Goal: Information Seeking & Learning: Find specific page/section

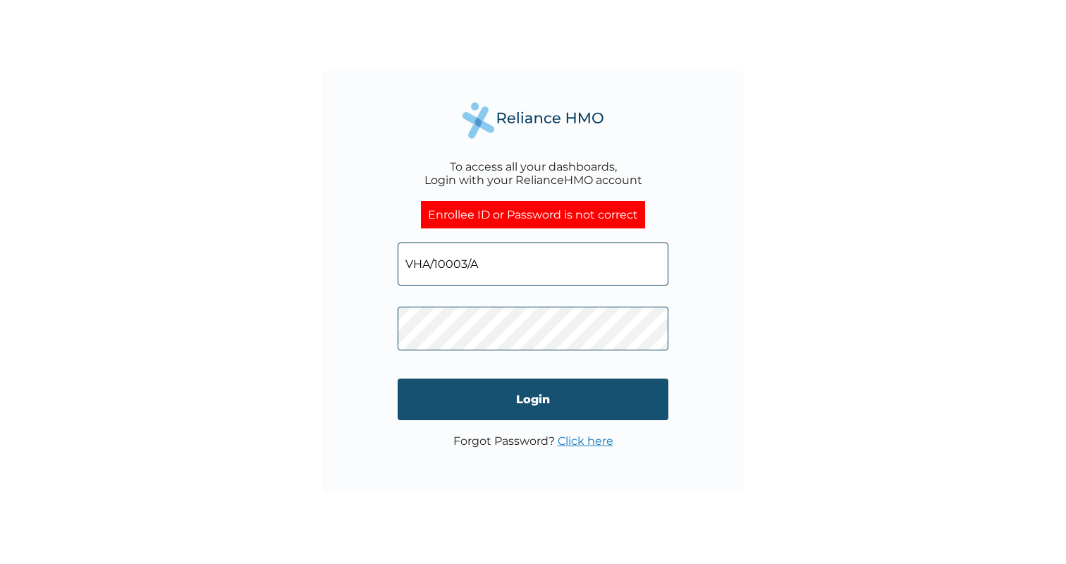
click at [544, 399] on input "Login" at bounding box center [533, 400] width 271 height 42
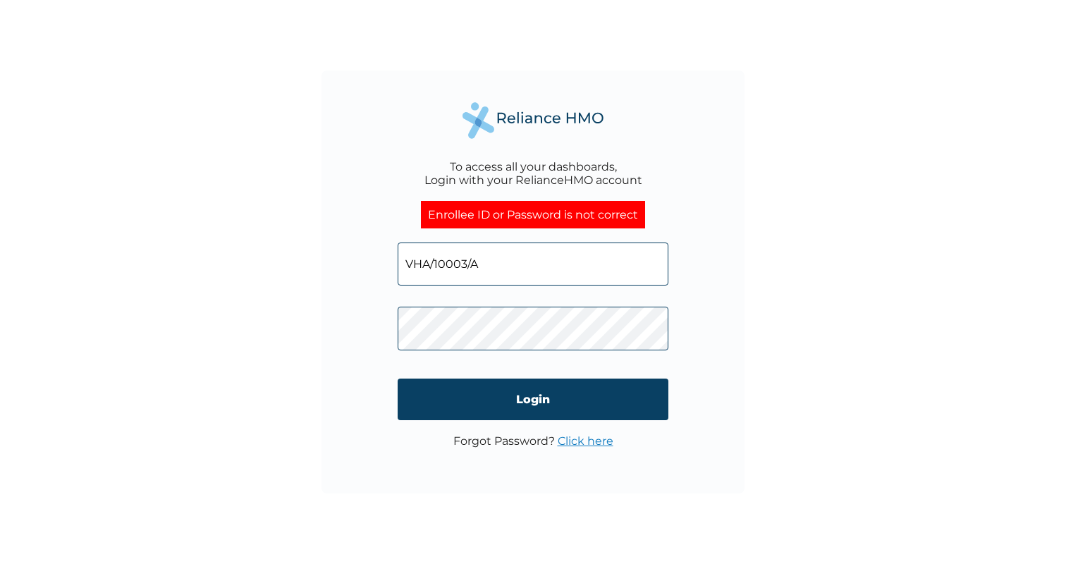
type input "VHA/10003/D"
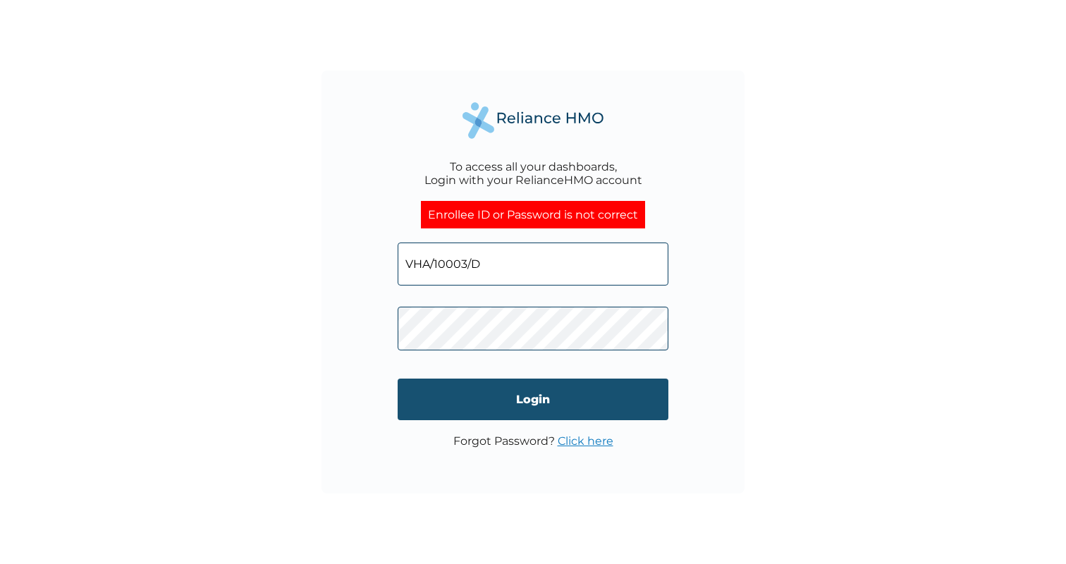
click at [577, 401] on input "Login" at bounding box center [533, 400] width 271 height 42
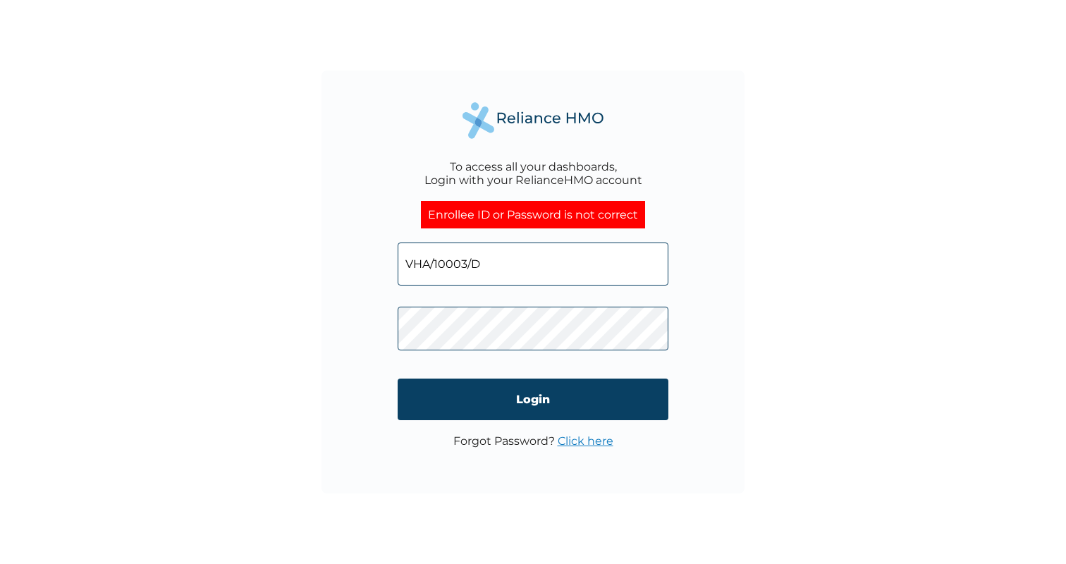
click at [709, 322] on div "To access all your dashboards, Login with your RelianceHMO account Enrollee ID …" at bounding box center [533, 282] width 423 height 423
click at [585, 439] on link "Click here" at bounding box center [586, 440] width 56 height 13
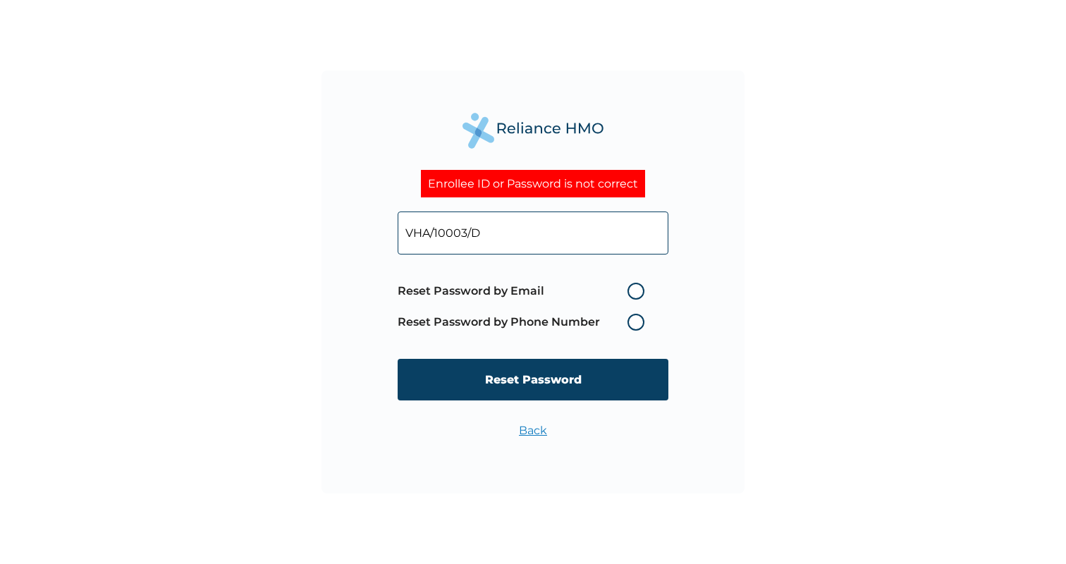
click at [526, 227] on input "VHA/10003/D" at bounding box center [533, 233] width 271 height 43
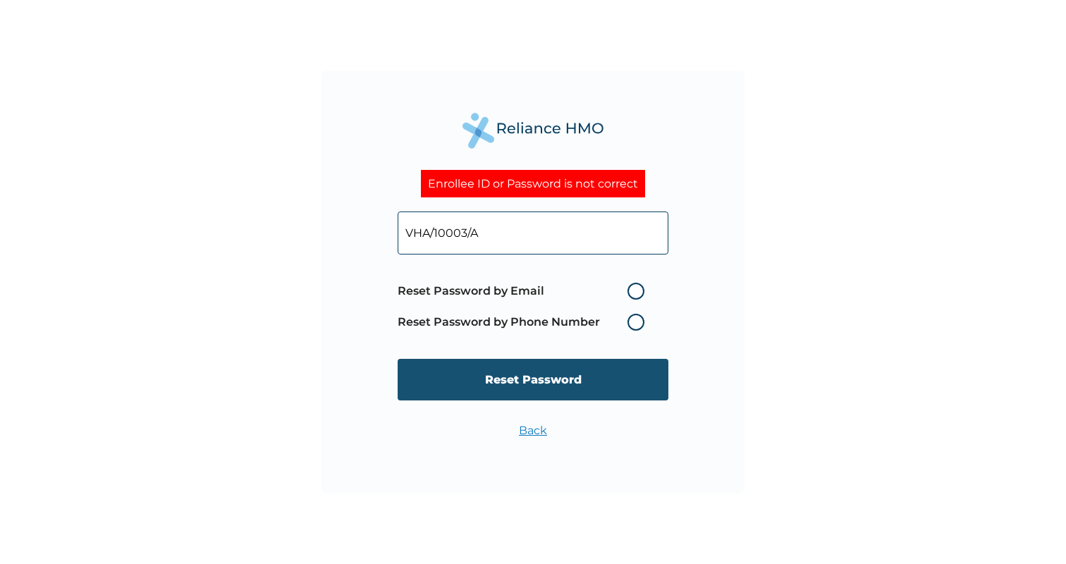
type input "VHA/10003/A"
click at [539, 388] on input "Reset Password" at bounding box center [533, 380] width 271 height 42
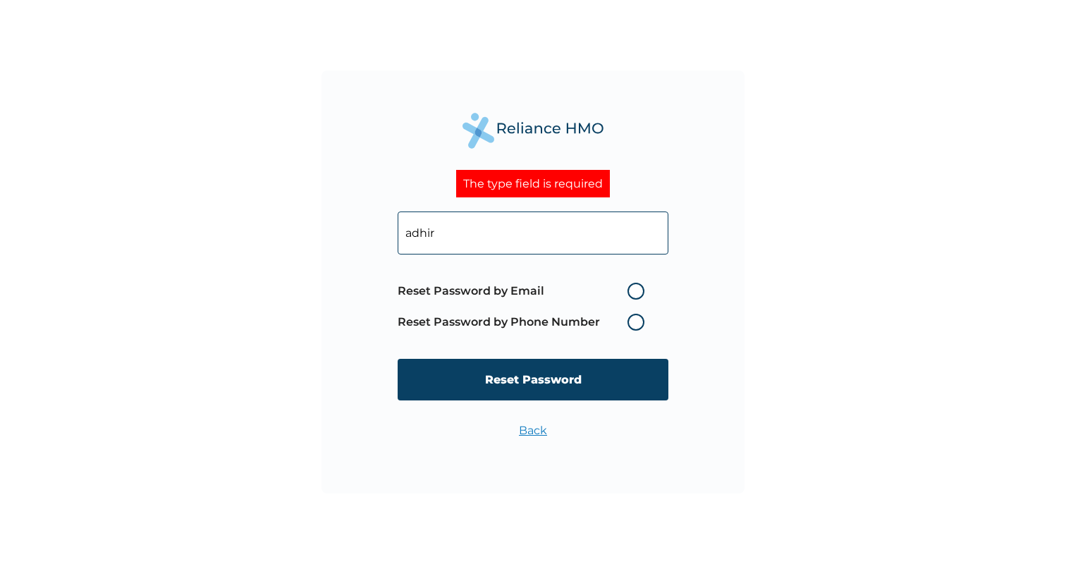
type input "adhira"
type input "[EMAIL_ADDRESS][DOMAIN_NAME]"
click at [638, 288] on label "Reset Password by Email" at bounding box center [525, 291] width 254 height 17
click at [631, 288] on input "Reset Password by Email" at bounding box center [619, 291] width 23 height 23
radio input "true"
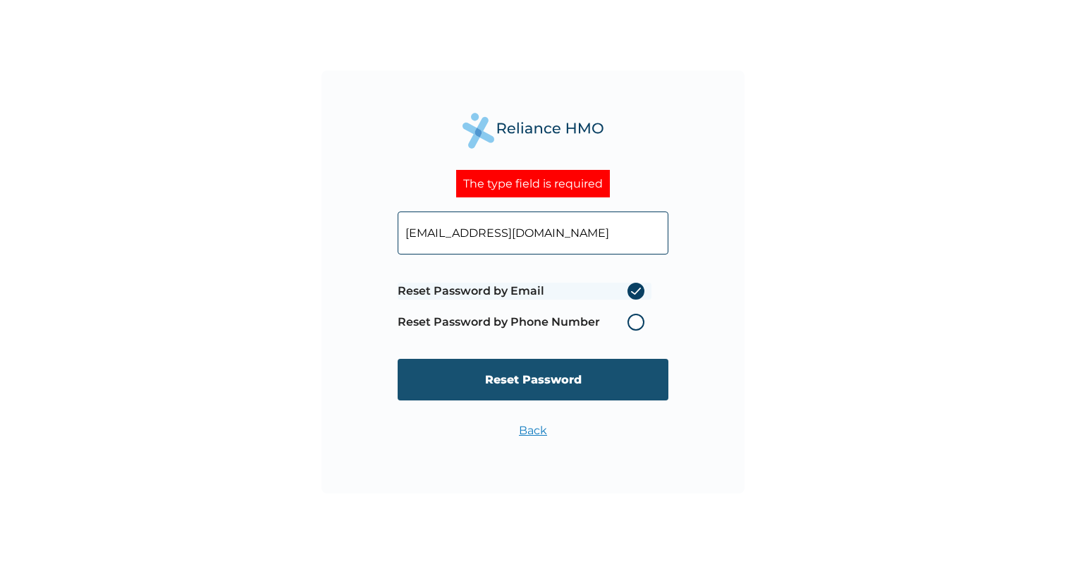
click at [549, 381] on input "Reset Password" at bounding box center [533, 380] width 271 height 42
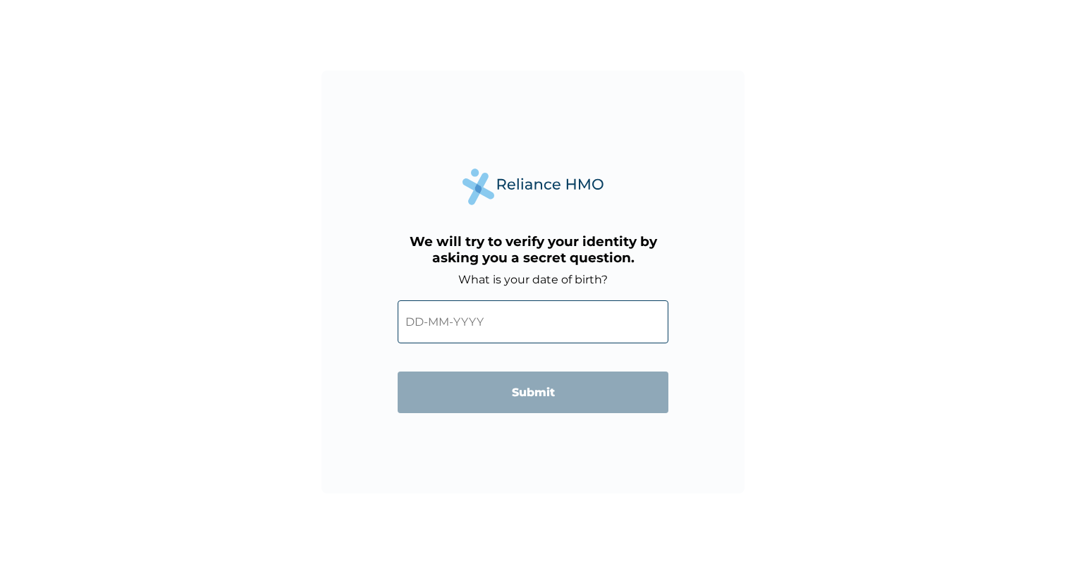
click at [512, 308] on input "text" at bounding box center [533, 321] width 271 height 43
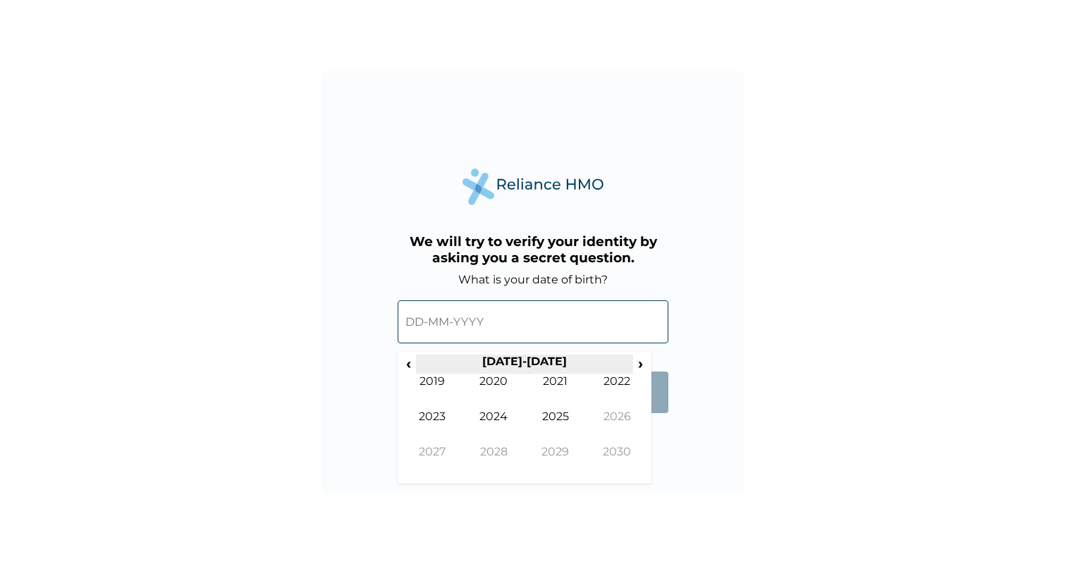
click at [518, 355] on th "2020-2029" at bounding box center [524, 365] width 217 height 20
click at [410, 365] on span "‹" at bounding box center [408, 364] width 15 height 18
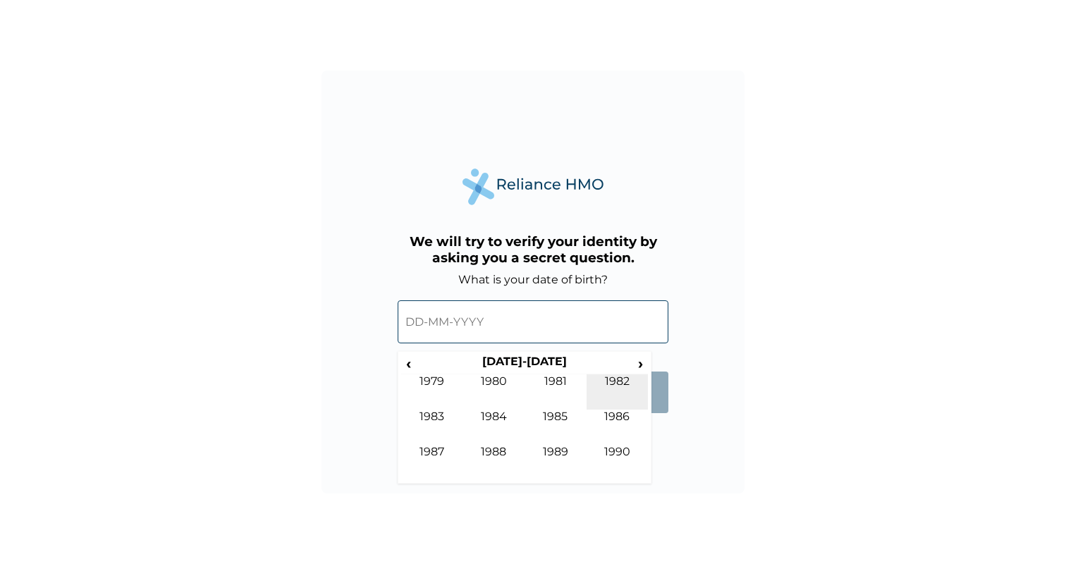
click at [609, 379] on td "1982" at bounding box center [618, 392] width 62 height 35
click at [497, 418] on td "Jun" at bounding box center [494, 427] width 62 height 35
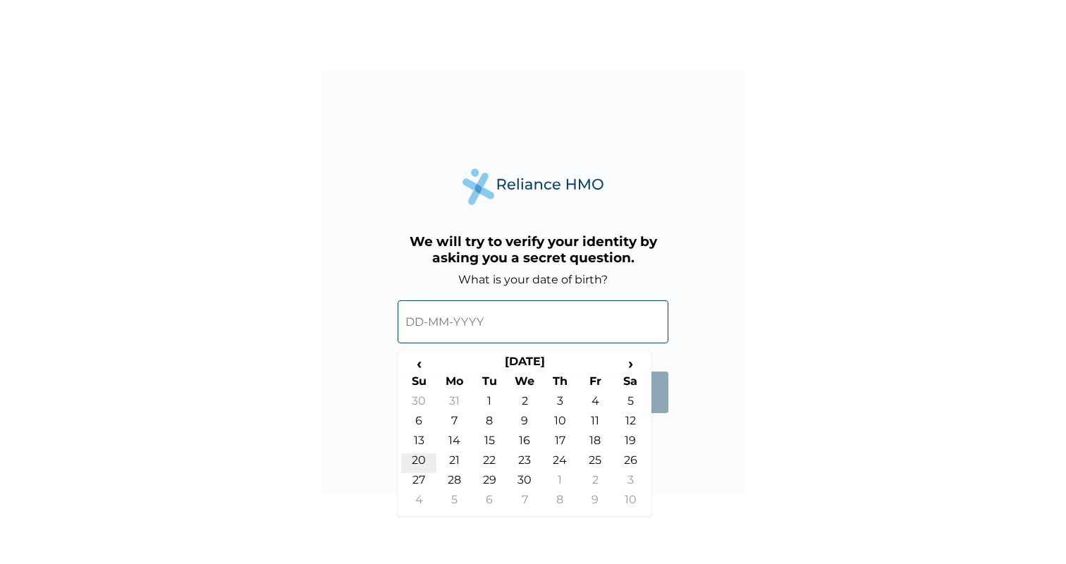
click at [421, 459] on td "20" at bounding box center [418, 464] width 35 height 20
type input "20-06-1982"
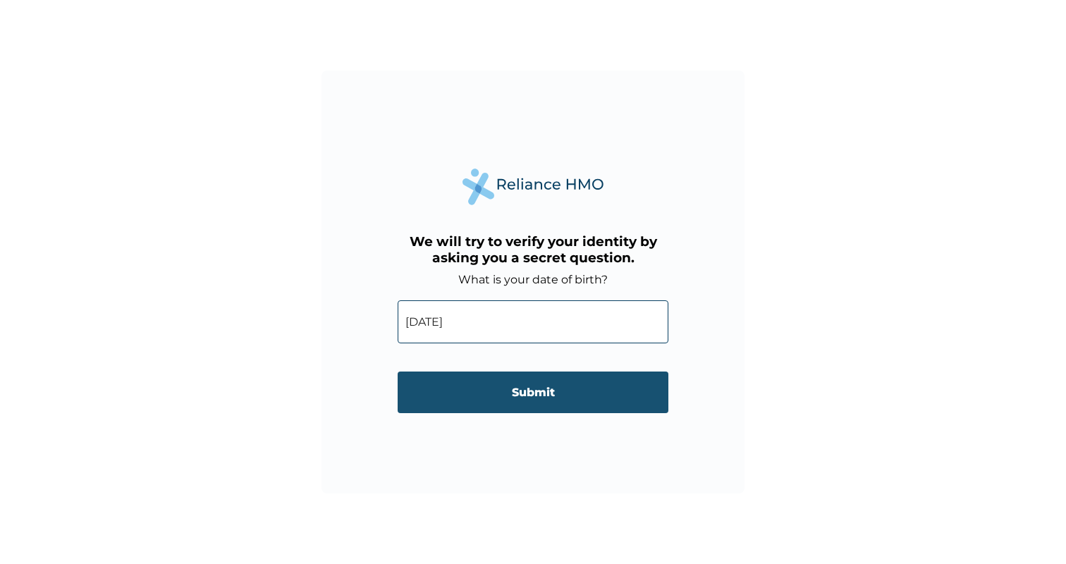
click at [549, 402] on input "Submit" at bounding box center [533, 393] width 271 height 42
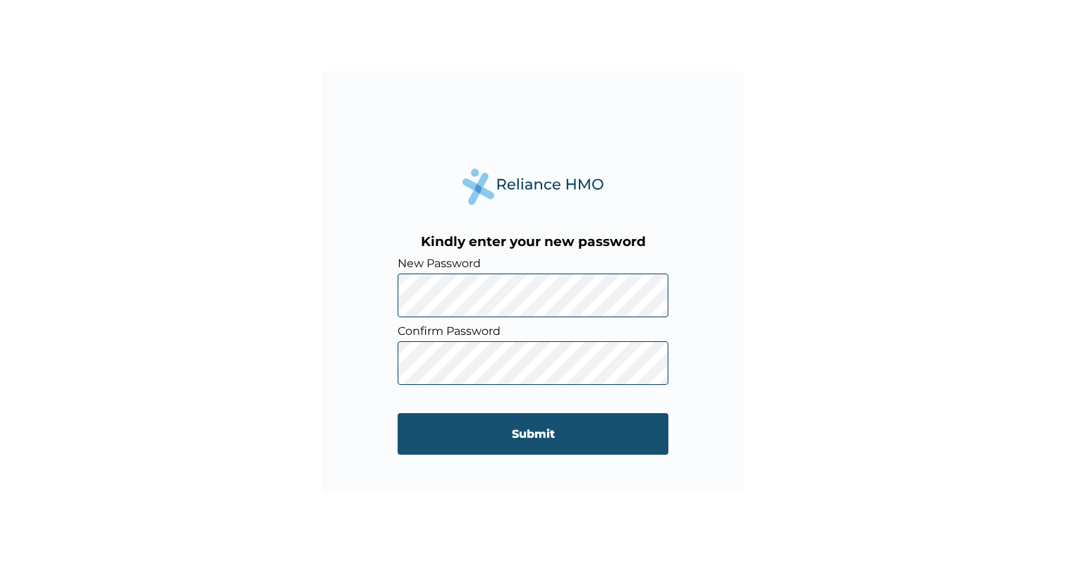
click at [533, 428] on input "Submit" at bounding box center [533, 434] width 271 height 42
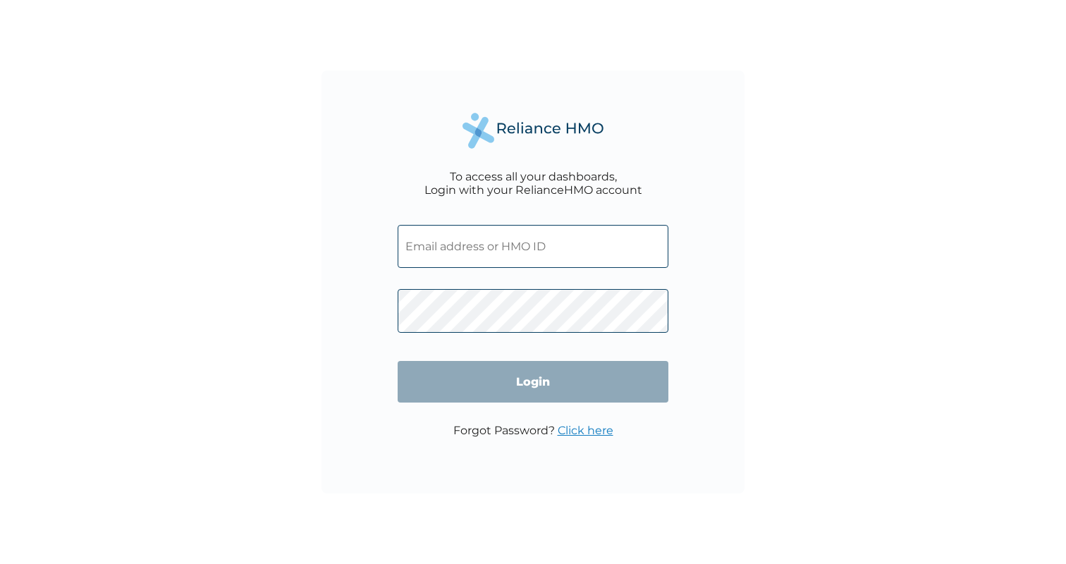
type input "VHA/10003/A"
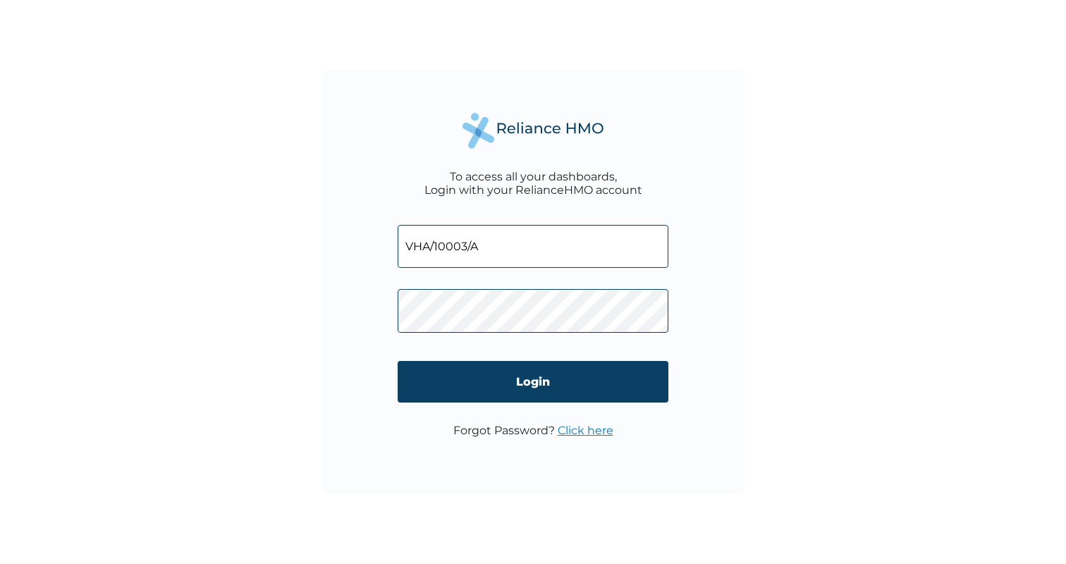
click at [379, 312] on div "To access all your dashboards, Login with your RelianceHMO account VHA/10003/A …" at bounding box center [533, 282] width 423 height 423
click at [540, 380] on input "Login" at bounding box center [533, 382] width 271 height 42
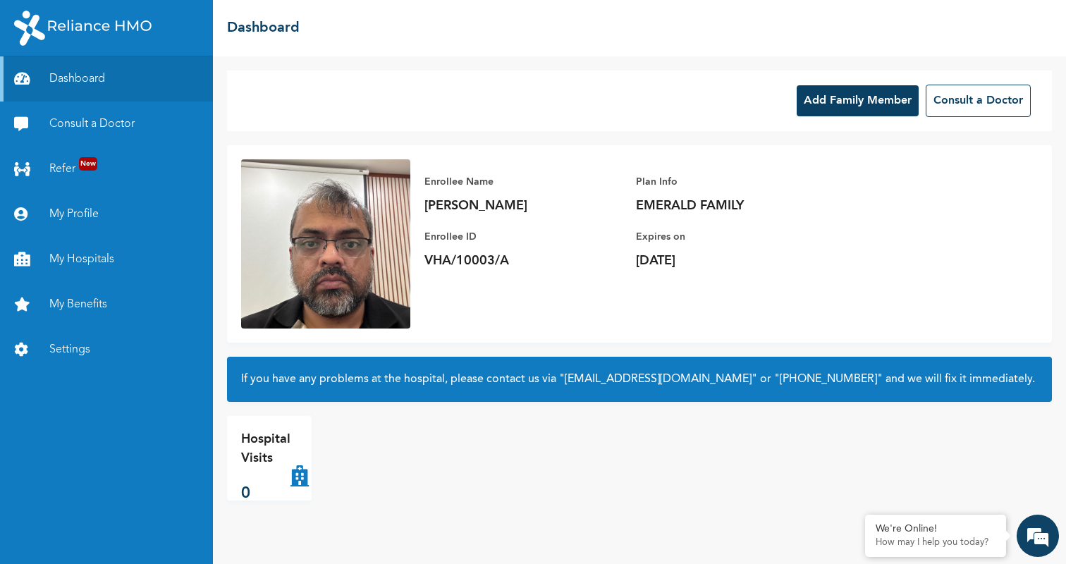
click at [853, 105] on button "Add Family Member" at bounding box center [858, 100] width 122 height 31
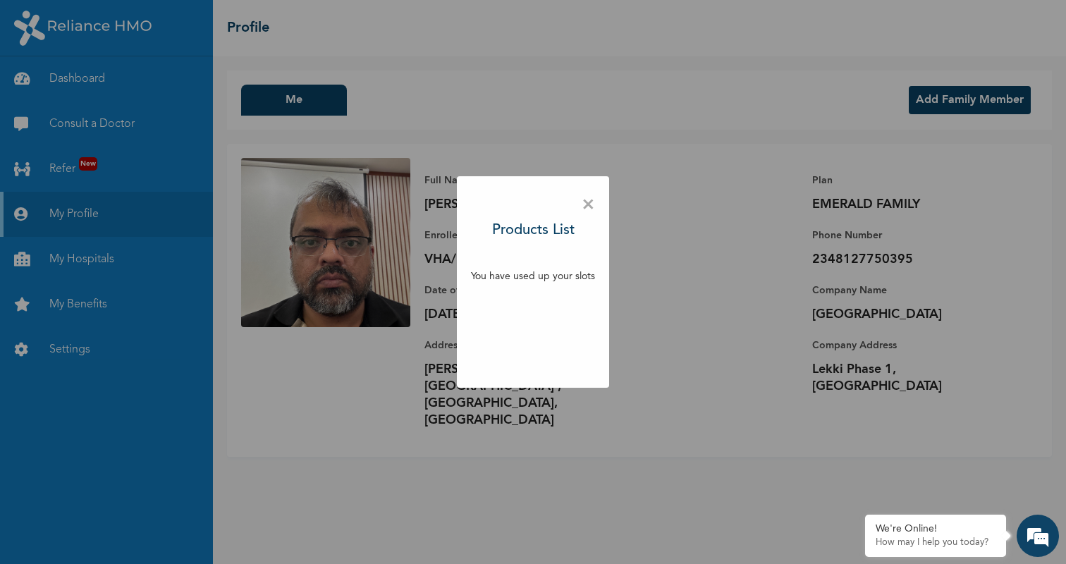
click at [589, 201] on span "×" at bounding box center [588, 205] width 13 height 30
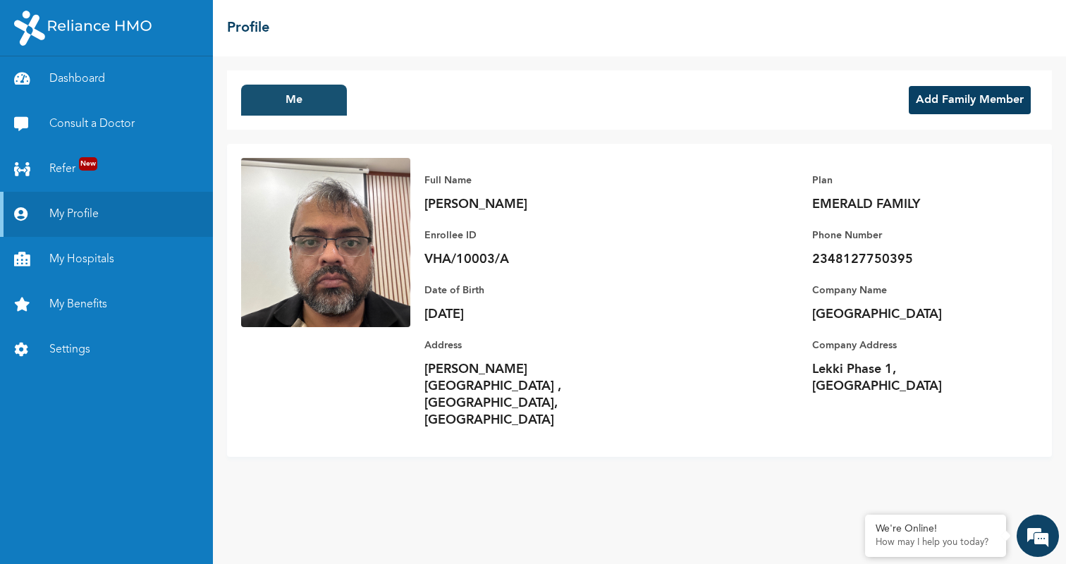
click at [288, 102] on button "Me" at bounding box center [294, 100] width 106 height 31
click at [971, 102] on button "Add Family Member" at bounding box center [970, 100] width 122 height 28
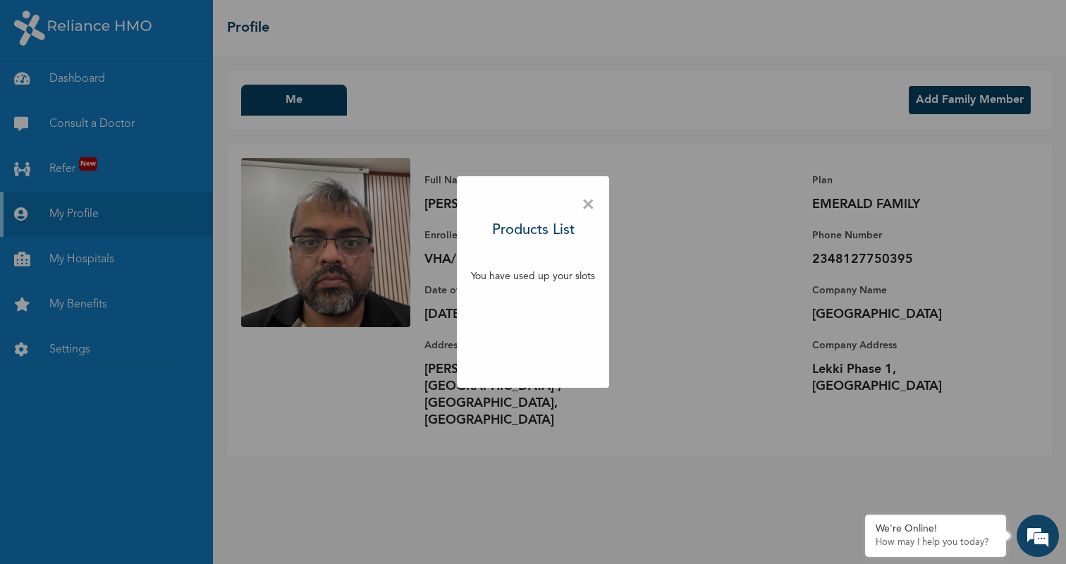
click at [533, 309] on div "× Products List You have used up your slots" at bounding box center [533, 282] width 152 height 212
click at [590, 202] on span "×" at bounding box center [588, 205] width 13 height 30
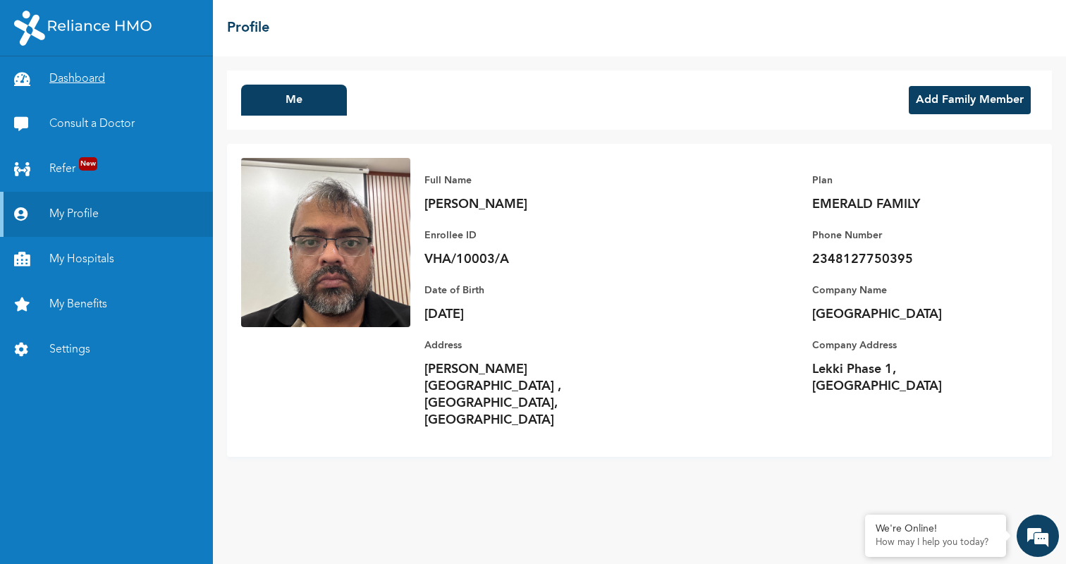
click at [73, 59] on link "Dashboard" at bounding box center [106, 78] width 213 height 45
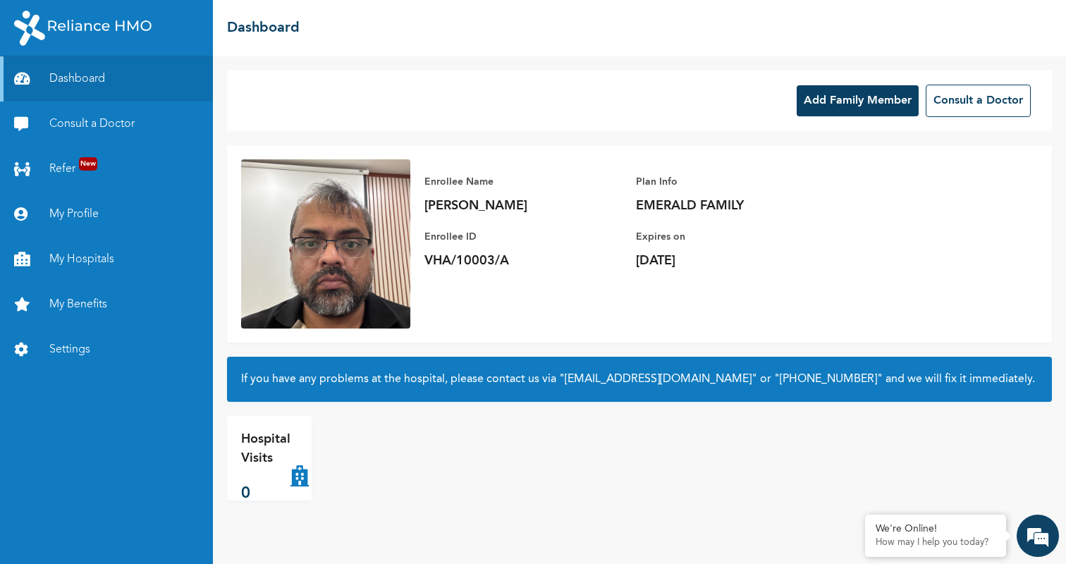
click at [304, 478] on icon at bounding box center [300, 458] width 18 height 56
click at [876, 100] on button "Add Family Member" at bounding box center [858, 100] width 122 height 31
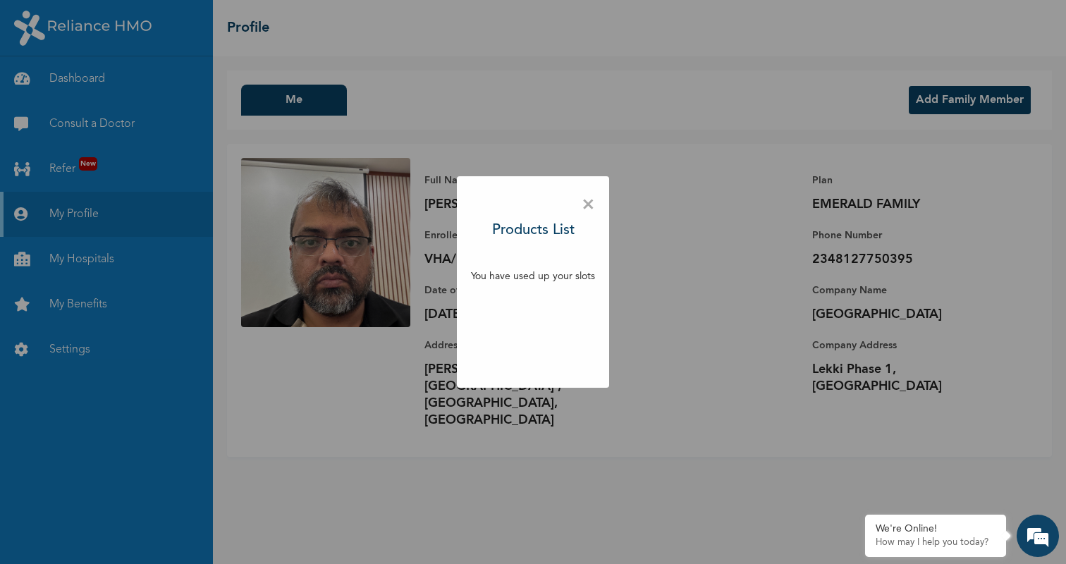
click at [588, 202] on span "×" at bounding box center [588, 205] width 13 height 30
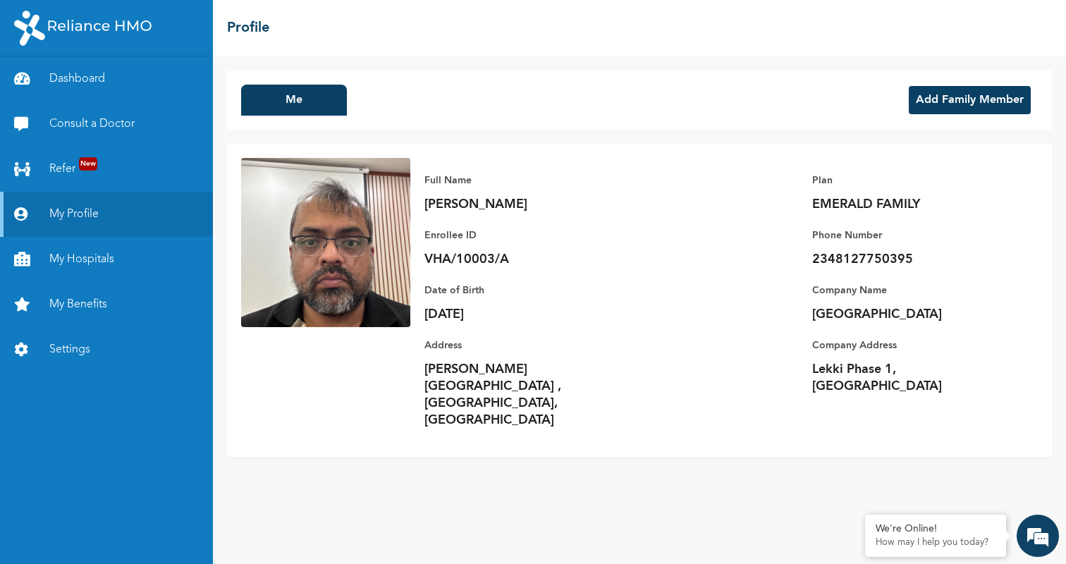
click at [383, 99] on div "Me Add Family Member" at bounding box center [639, 100] width 825 height 59
click at [462, 114] on div "Me Add Family Member" at bounding box center [639, 100] width 825 height 59
click at [305, 151] on div "Full Name [PERSON_NAME] Enrollee ID VHA/10003/A Plan EMERALD FAMILY Phone Numbe…" at bounding box center [639, 300] width 825 height 313
click at [72, 75] on link "Dashboard" at bounding box center [106, 78] width 213 height 45
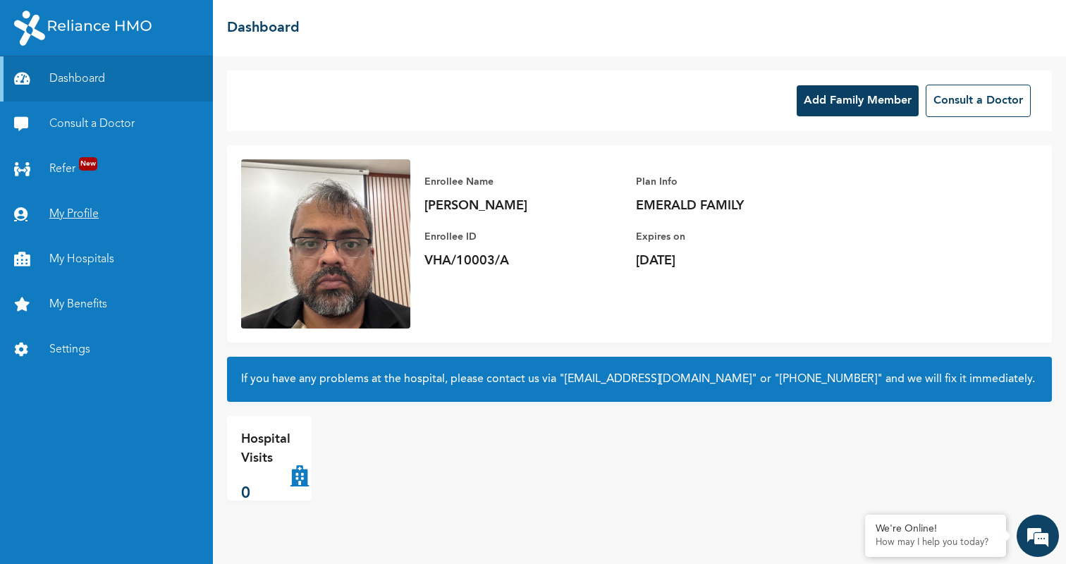
click at [90, 216] on link "My Profile" at bounding box center [106, 214] width 213 height 45
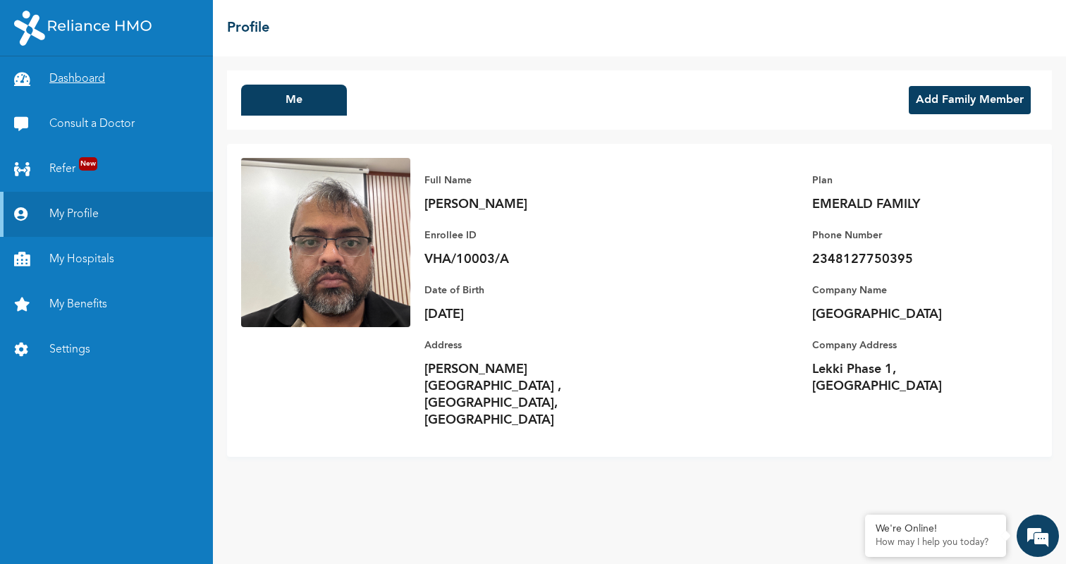
click at [90, 82] on link "Dashboard" at bounding box center [106, 78] width 213 height 45
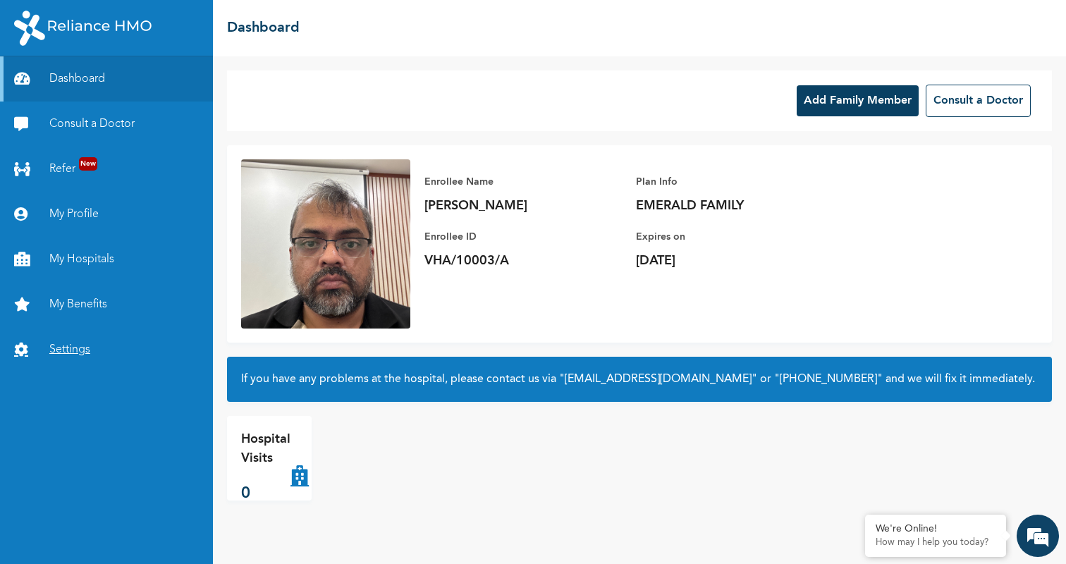
click at [73, 350] on link "Settings" at bounding box center [106, 349] width 213 height 45
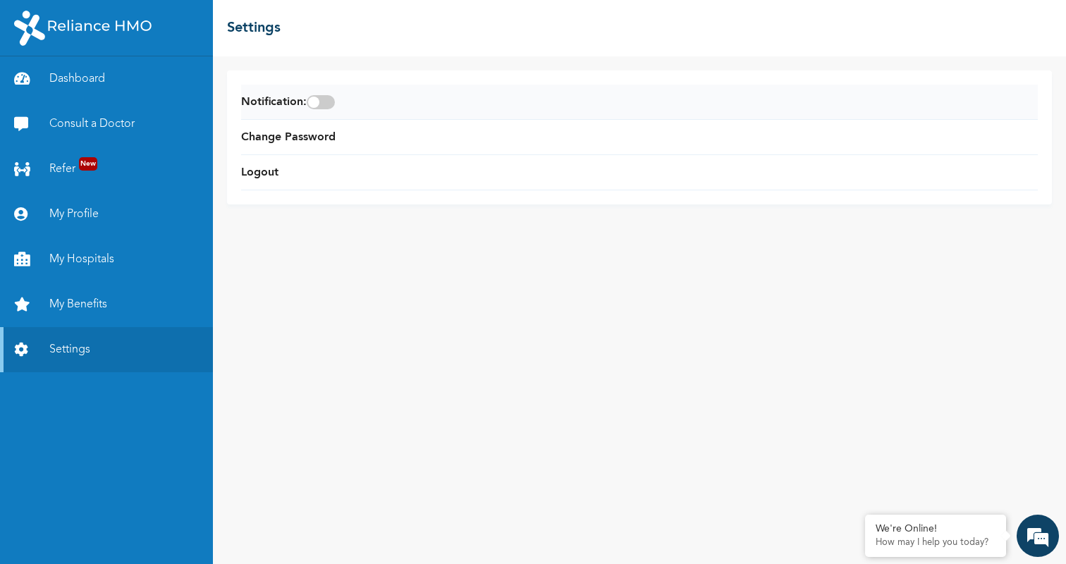
click at [332, 106] on span at bounding box center [321, 102] width 28 height 14
click at [0, 0] on input "checkbox" at bounding box center [0, 0] width 0 height 0
click at [95, 304] on link "My Benefits" at bounding box center [106, 304] width 213 height 45
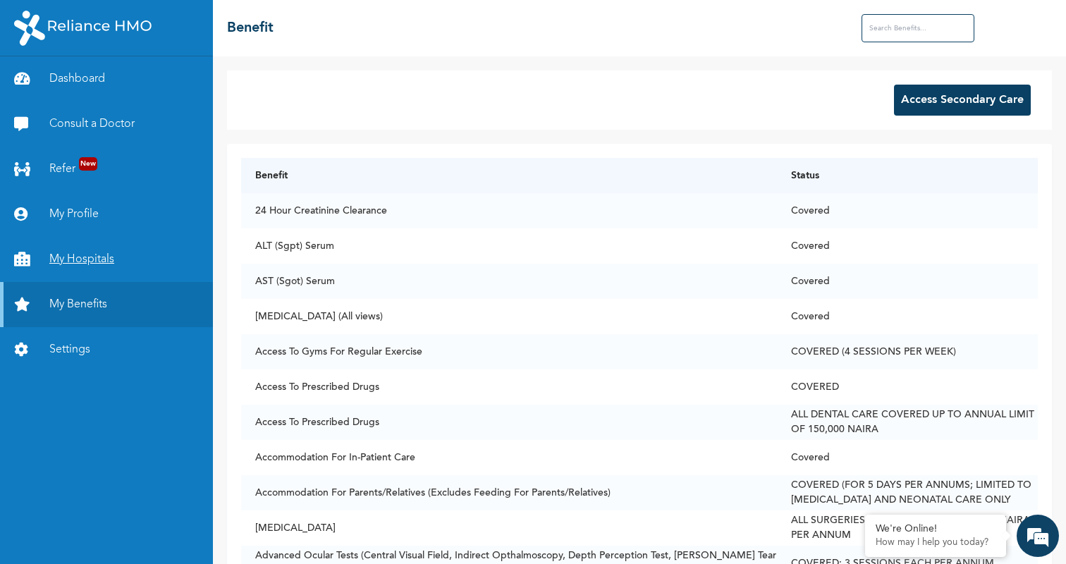
click at [100, 255] on link "My Hospitals" at bounding box center [106, 259] width 213 height 45
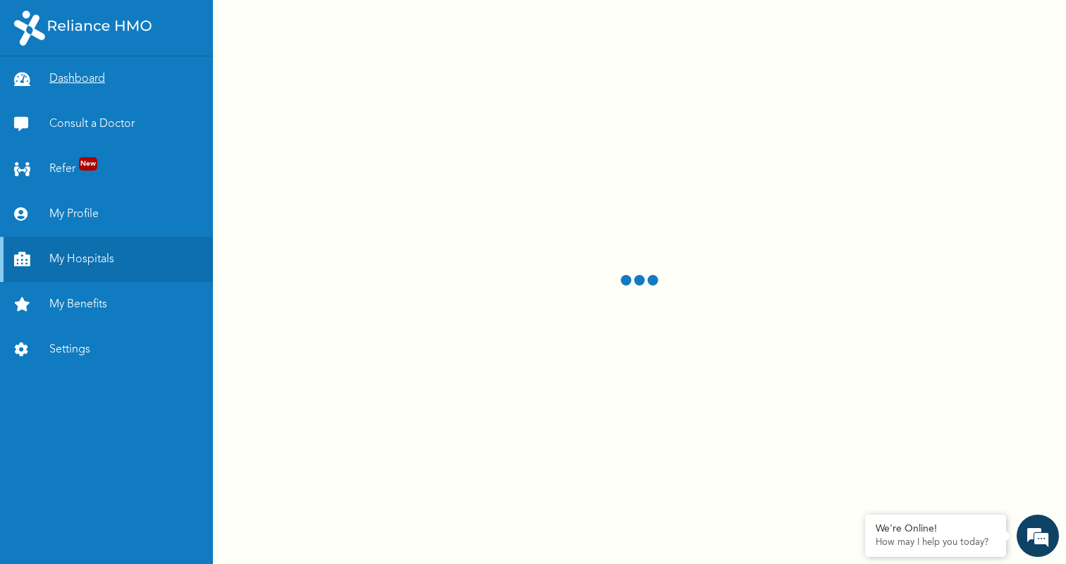
click at [68, 77] on link "Dashboard" at bounding box center [106, 78] width 213 height 45
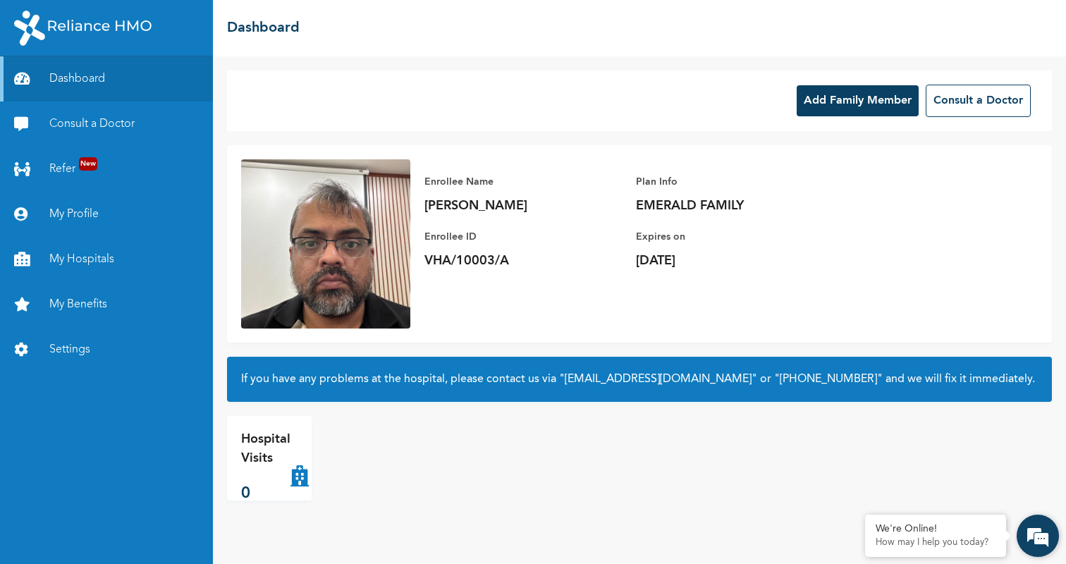
click at [1037, 535] on em at bounding box center [1038, 536] width 38 height 38
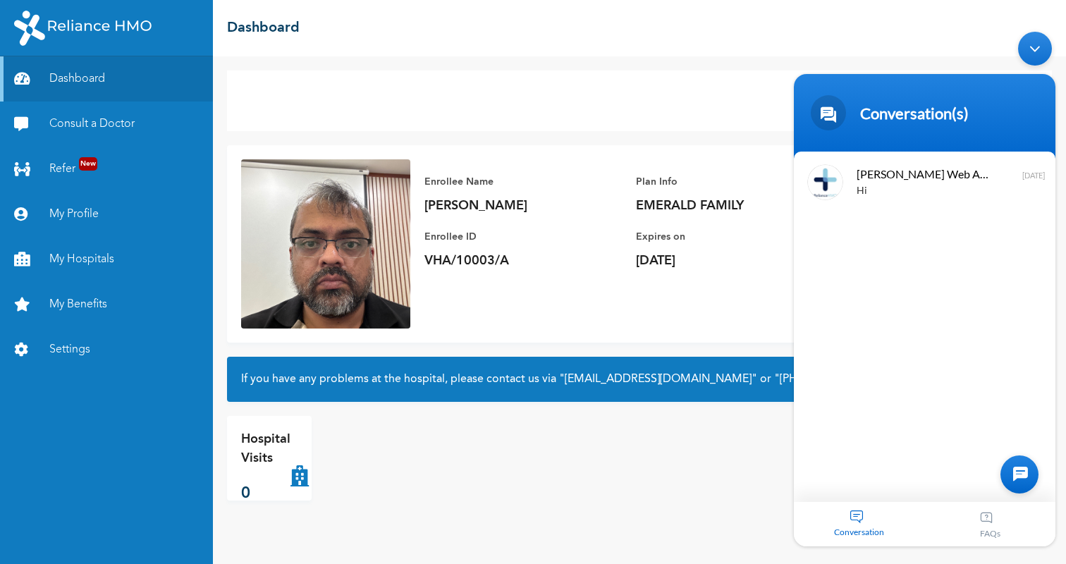
click at [1026, 477] on div at bounding box center [1020, 475] width 38 height 38
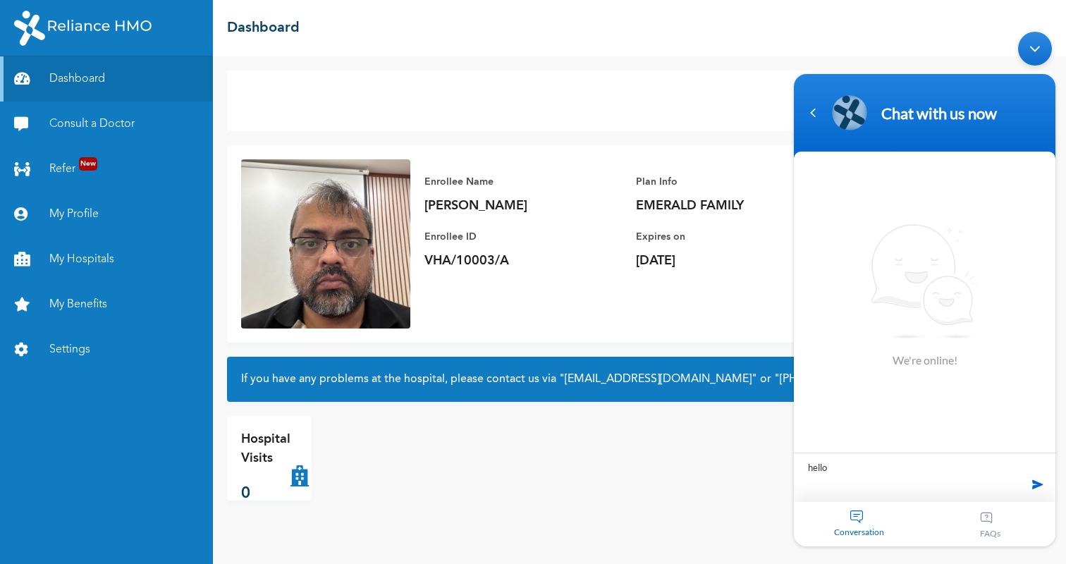
type textarea "hello"
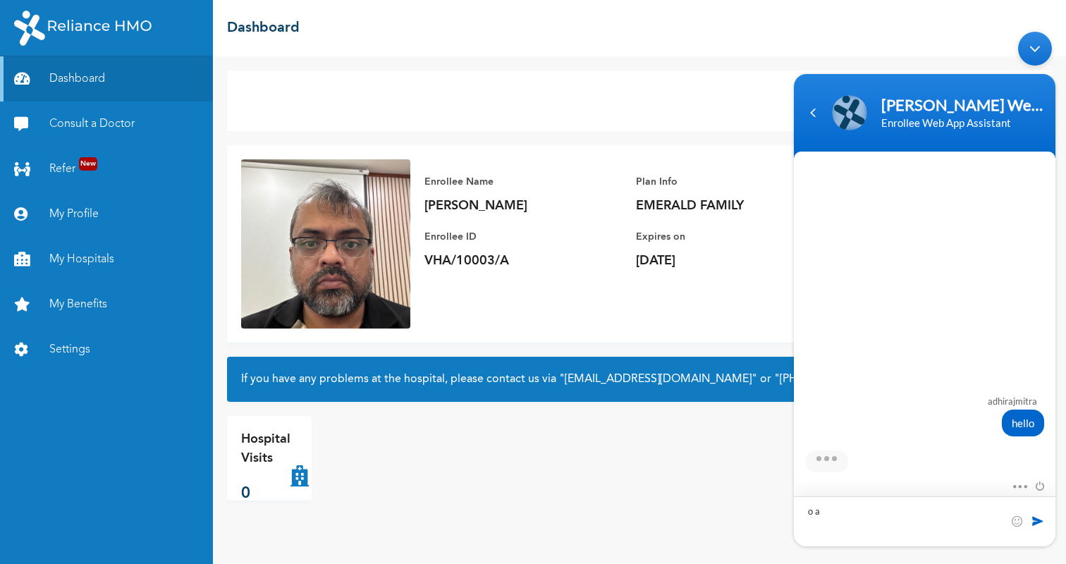
type textarea "o a"
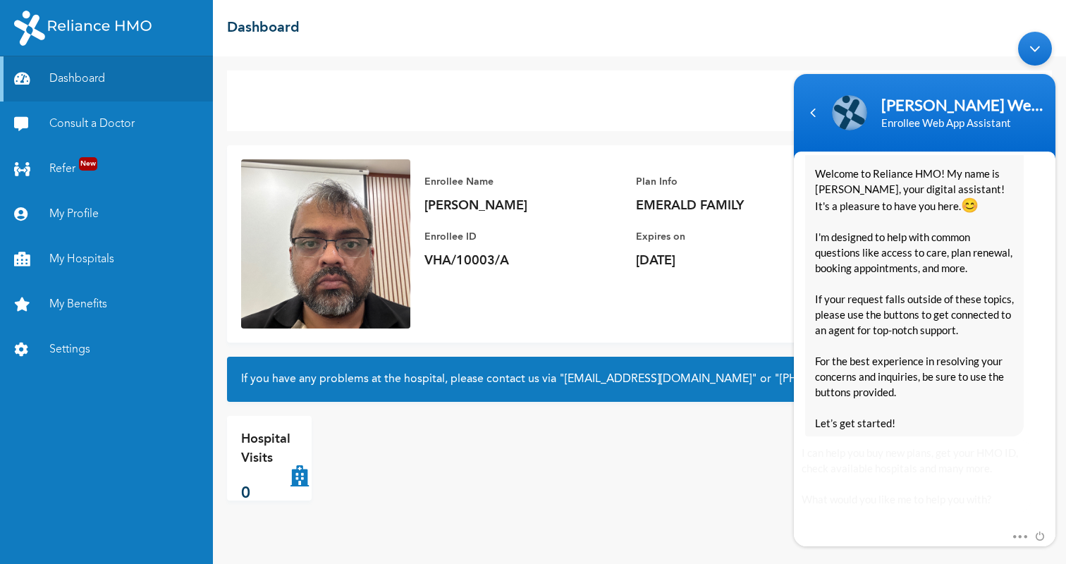
scroll to position [272, 0]
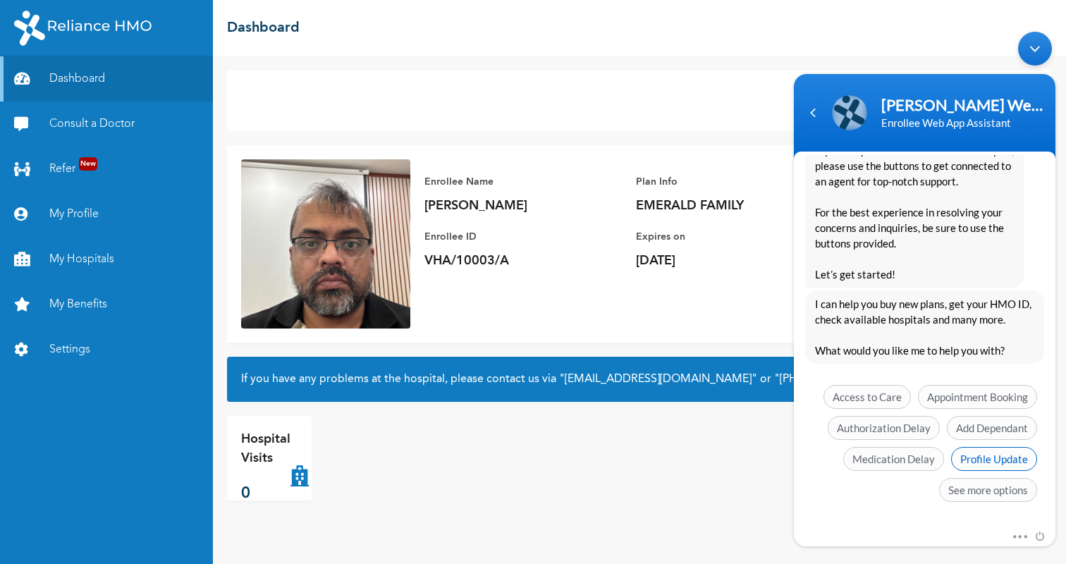
click at [991, 461] on span "Profile Update" at bounding box center [994, 459] width 86 height 24
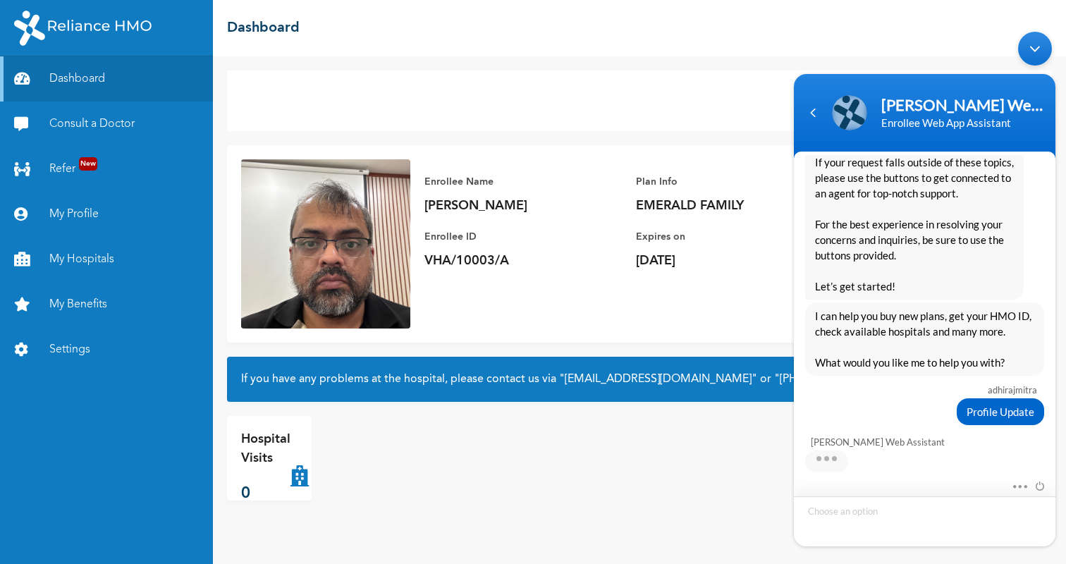
scroll to position [312, 0]
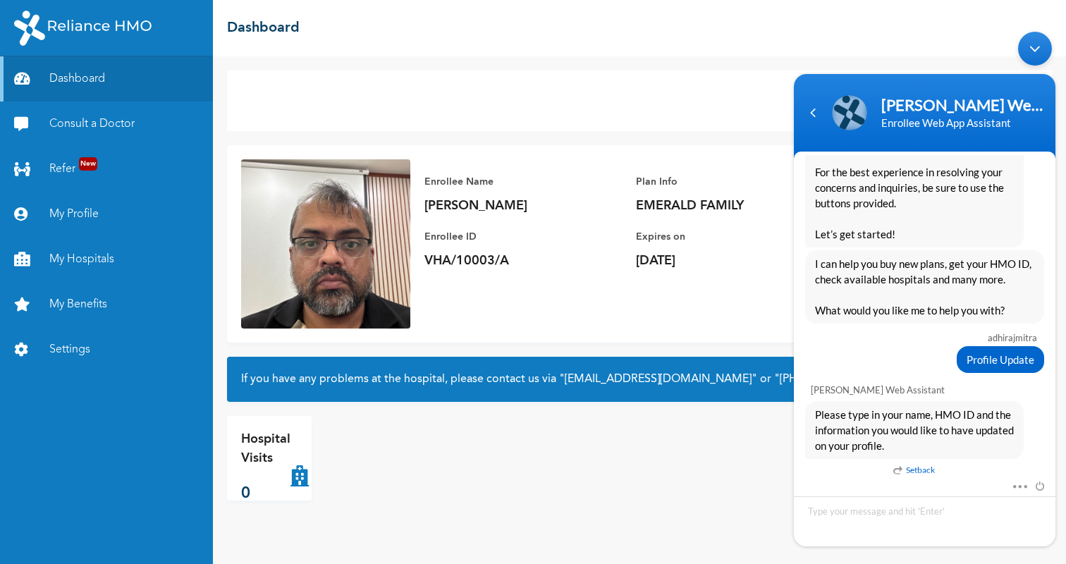
click at [507, 258] on p "VHA/10003/A" at bounding box center [523, 261] width 197 height 17
drag, startPoint x: 507, startPoint y: 258, endPoint x: 432, endPoint y: 262, distance: 75.6
click at [432, 262] on p "VHA/10003/A" at bounding box center [523, 261] width 197 height 17
click at [426, 262] on p "VHA/10003/A" at bounding box center [523, 261] width 197 height 17
drag, startPoint x: 423, startPoint y: 262, endPoint x: 516, endPoint y: 263, distance: 93.1
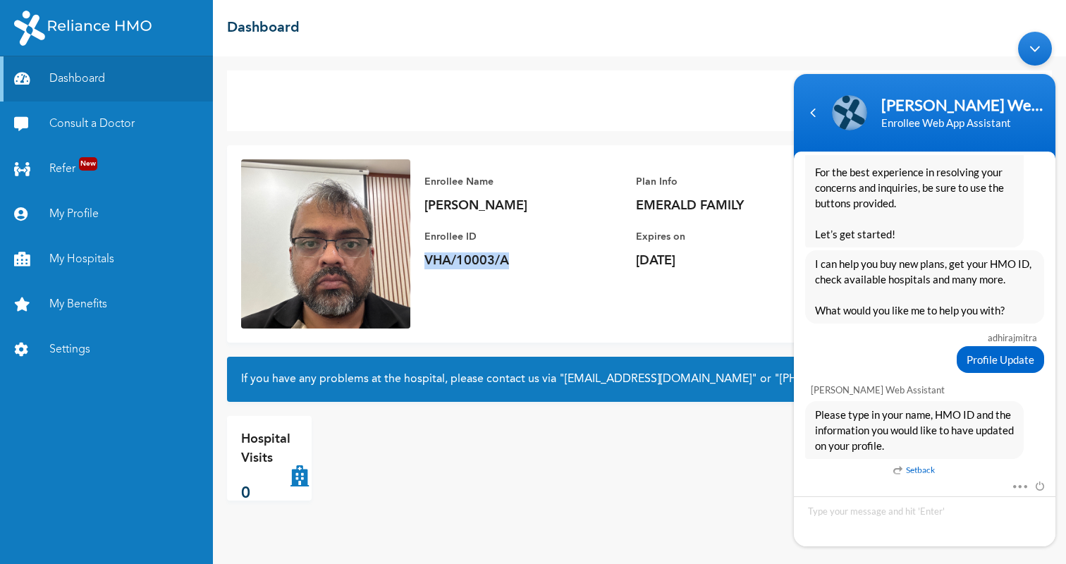
click at [516, 263] on div "Enrollee Name [PERSON_NAME] Enrollee ID VHA/10003/A Plan Info EMERALD FAMILY Ex…" at bounding box center [635, 221] width 451 height 124
copy p "VHA/10003/A"
click at [844, 506] on textarea "Type your message and hit 'Enter'" at bounding box center [925, 522] width 262 height 50
paste textarea "VHA/10003/A"
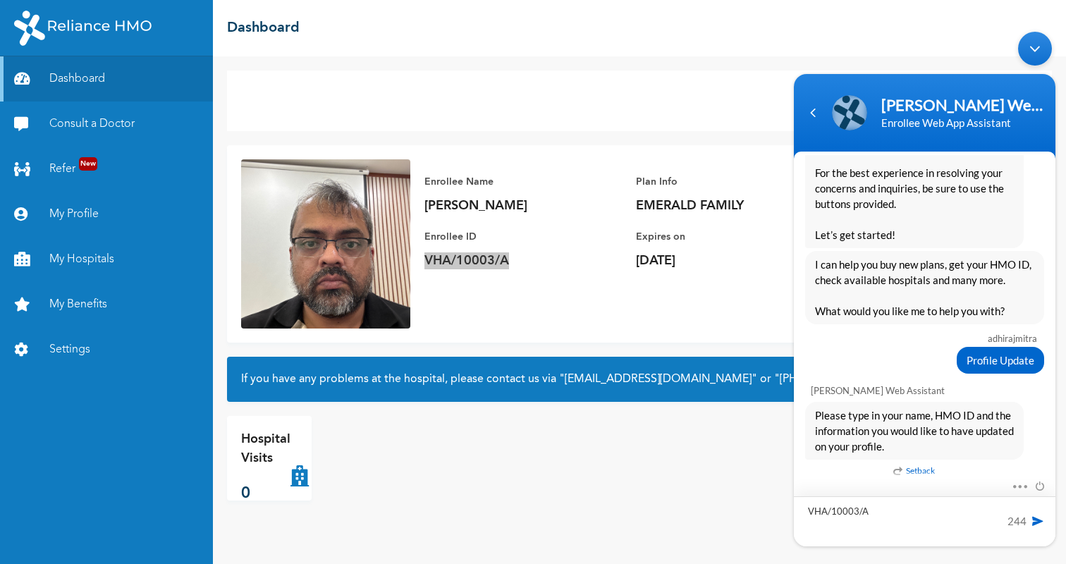
type textarea "VHA/10003/A"
click at [1038, 522] on span at bounding box center [1038, 521] width 14 height 14
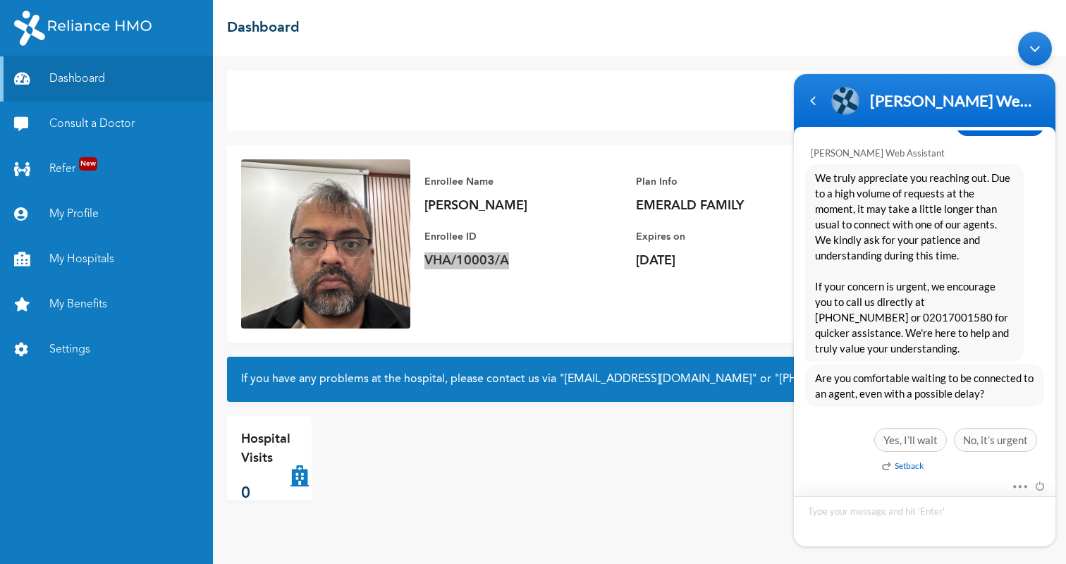
scroll to position [659, 0]
click at [919, 444] on span "Yes, I’ll wait" at bounding box center [911, 440] width 73 height 24
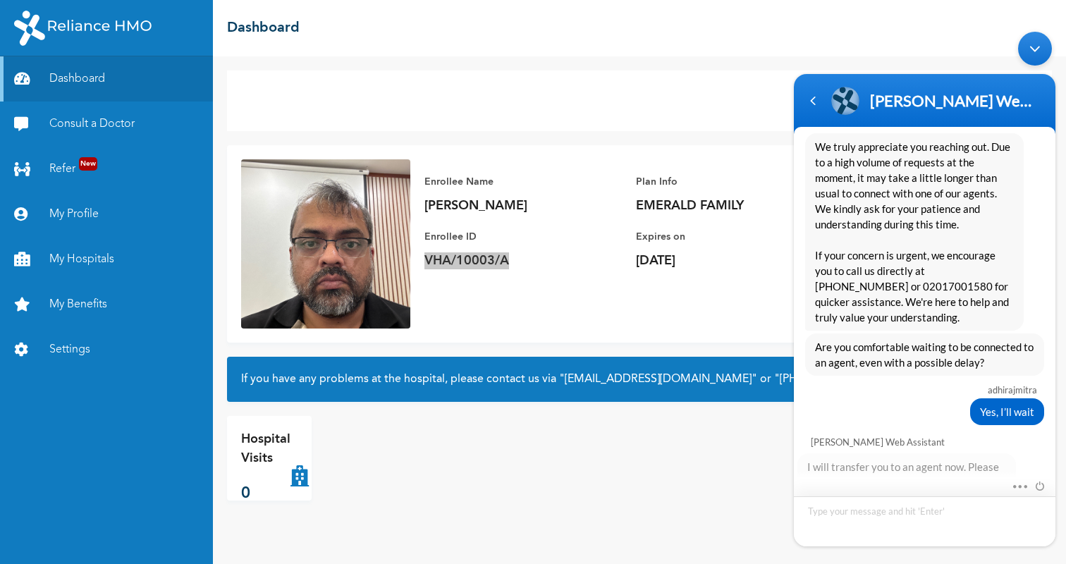
scroll to position [842, 0]
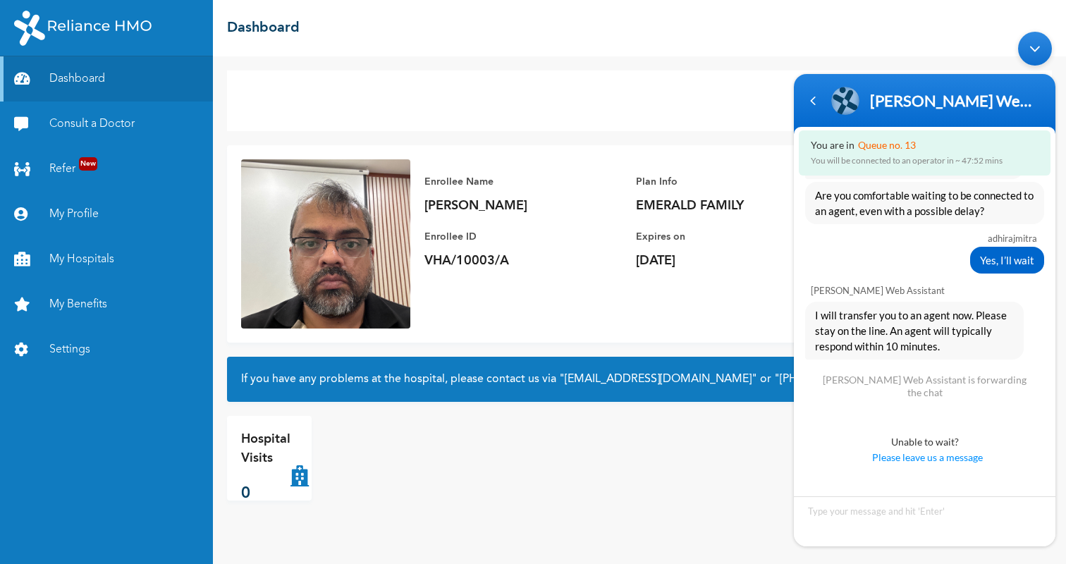
click at [741, 432] on div "Hospital Visits 0" at bounding box center [639, 458] width 825 height 85
click at [701, 81] on div "Add Family Member Consult a Doctor" at bounding box center [639, 101] width 825 height 61
click at [91, 257] on link "My Hospitals" at bounding box center [106, 259] width 213 height 45
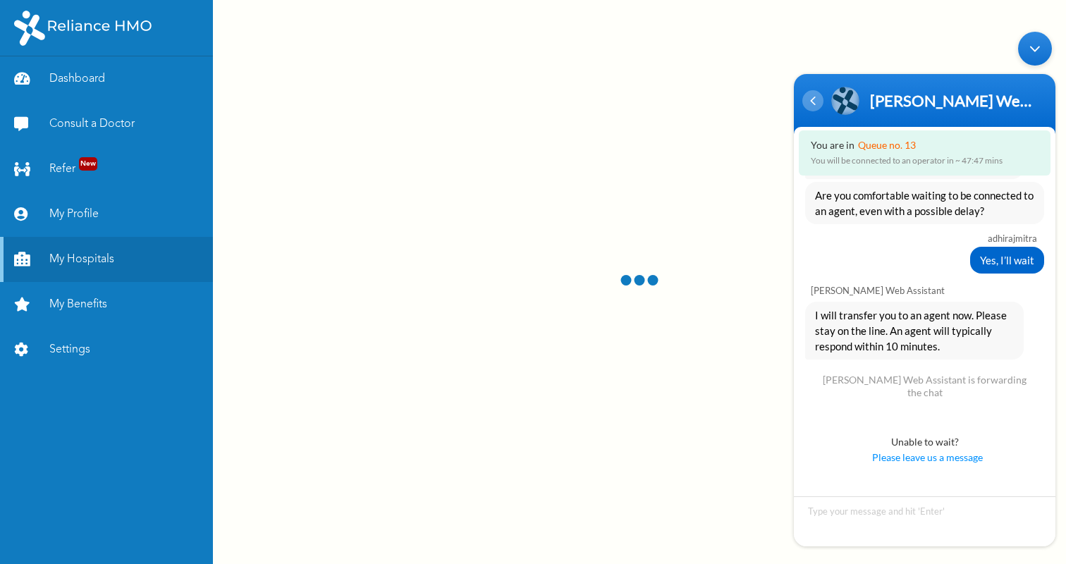
click at [813, 102] on div "Navigation go back" at bounding box center [813, 100] width 21 height 21
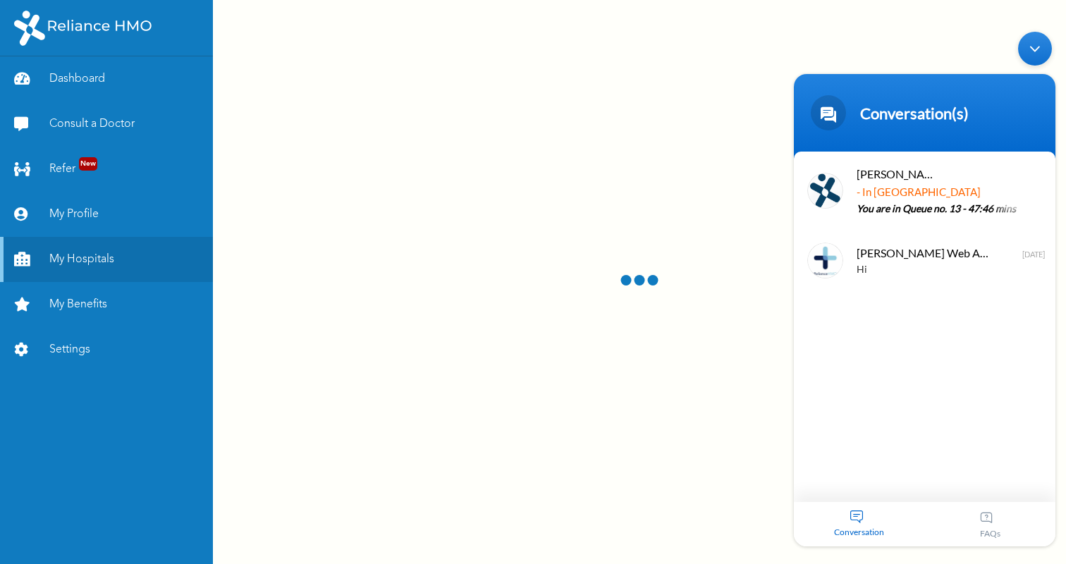
click at [743, 121] on div at bounding box center [639, 282] width 853 height 564
click at [1035, 44] on div "Minimize live chat window" at bounding box center [1035, 49] width 34 height 34
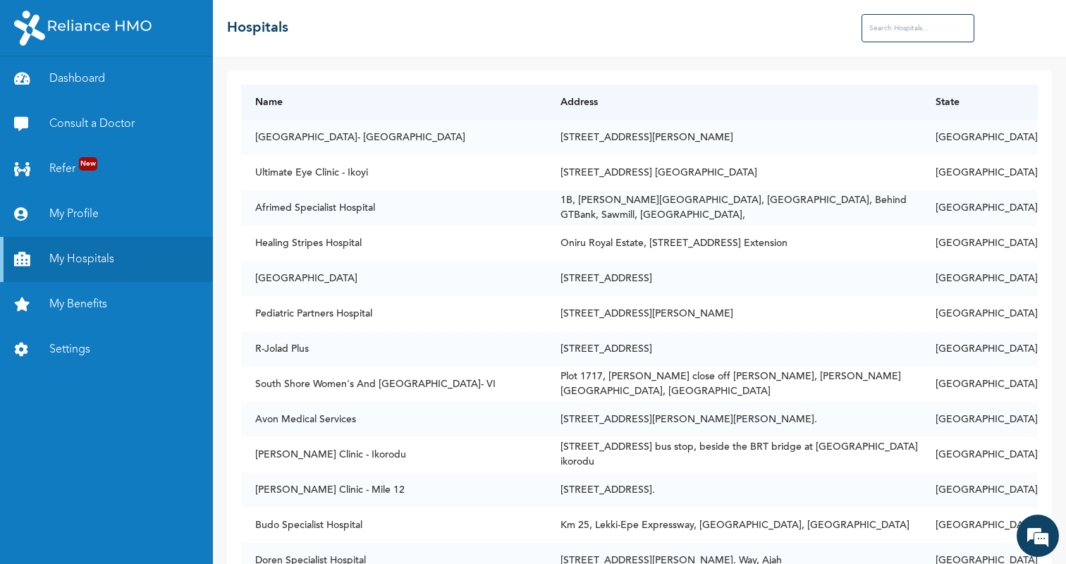
click at [919, 19] on input "text" at bounding box center [918, 28] width 113 height 28
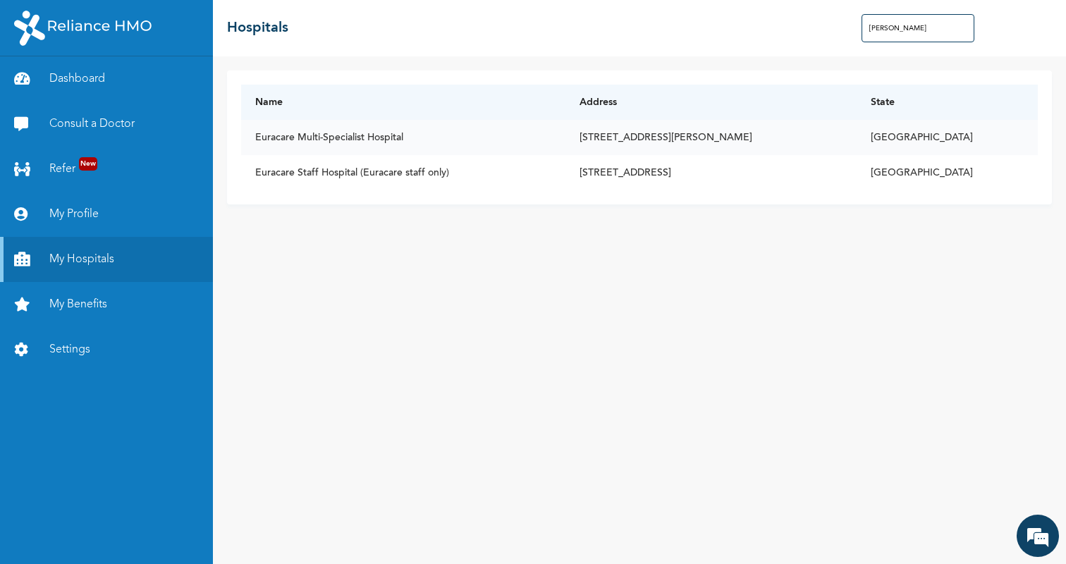
click at [379, 141] on td "Euracare Multi-Specialist Hospital" at bounding box center [403, 137] width 324 height 35
click at [387, 137] on td "Euracare Multi-Specialist Hospital" at bounding box center [403, 137] width 324 height 35
click at [456, 260] on div "Name Address State Euracare Multi-Specialist Hospital [STREET_ADDRESS] Staff Ho…" at bounding box center [639, 310] width 853 height 508
click at [929, 32] on input "[PERSON_NAME]" at bounding box center [918, 28] width 113 height 28
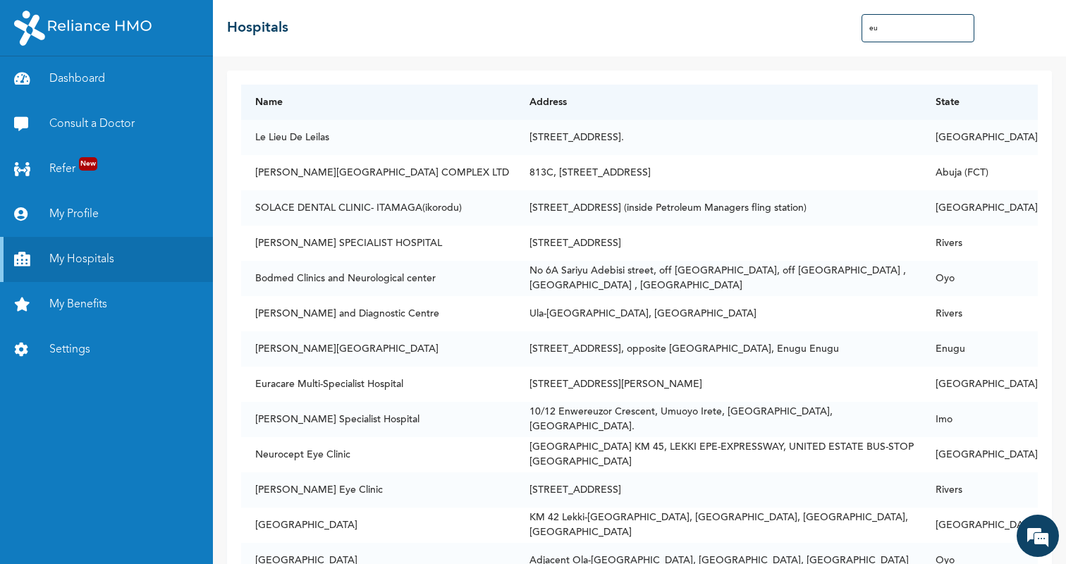
type input "e"
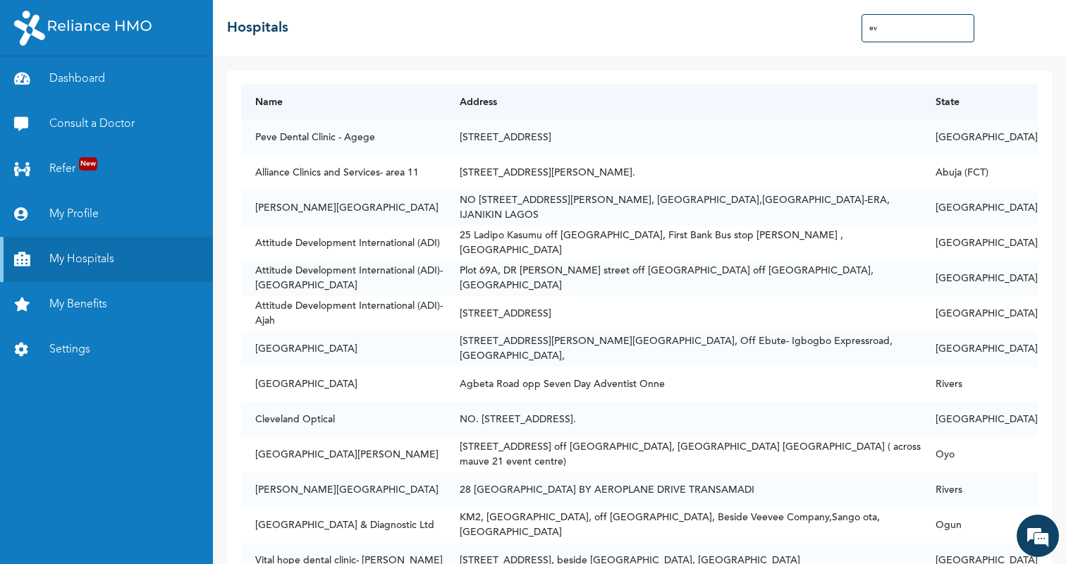
type input "e"
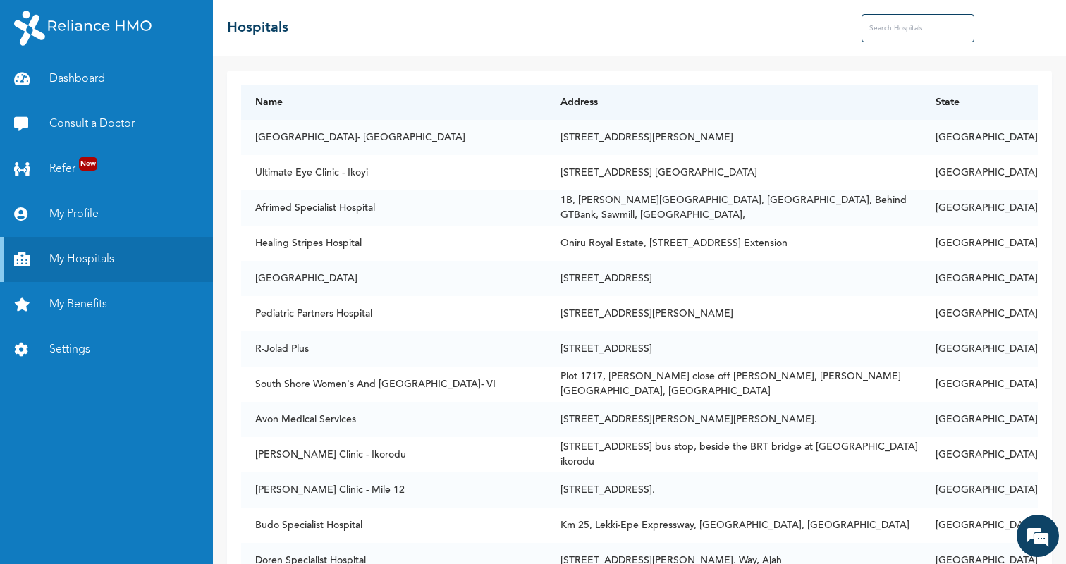
click at [442, 26] on div "☰ Hospitals" at bounding box center [639, 28] width 853 height 56
click at [83, 83] on link "Dashboard" at bounding box center [106, 78] width 213 height 45
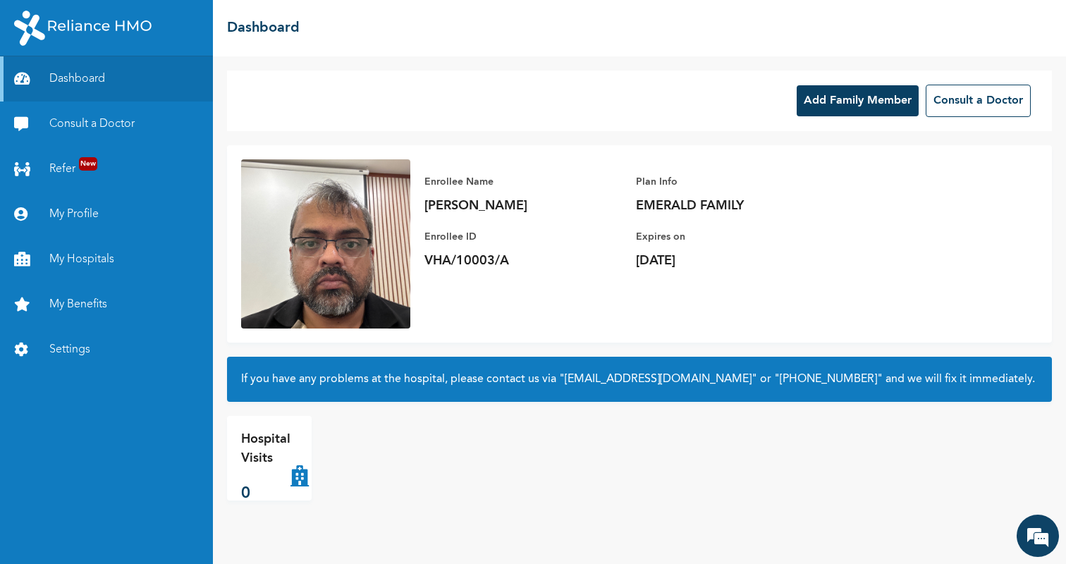
click at [869, 257] on div "Enrollee Name [PERSON_NAME] Enrollee ID VHA/10003/A Plan Info EMERALD FAMILY Ex…" at bounding box center [639, 243] width 825 height 197
